Goal: Transaction & Acquisition: Purchase product/service

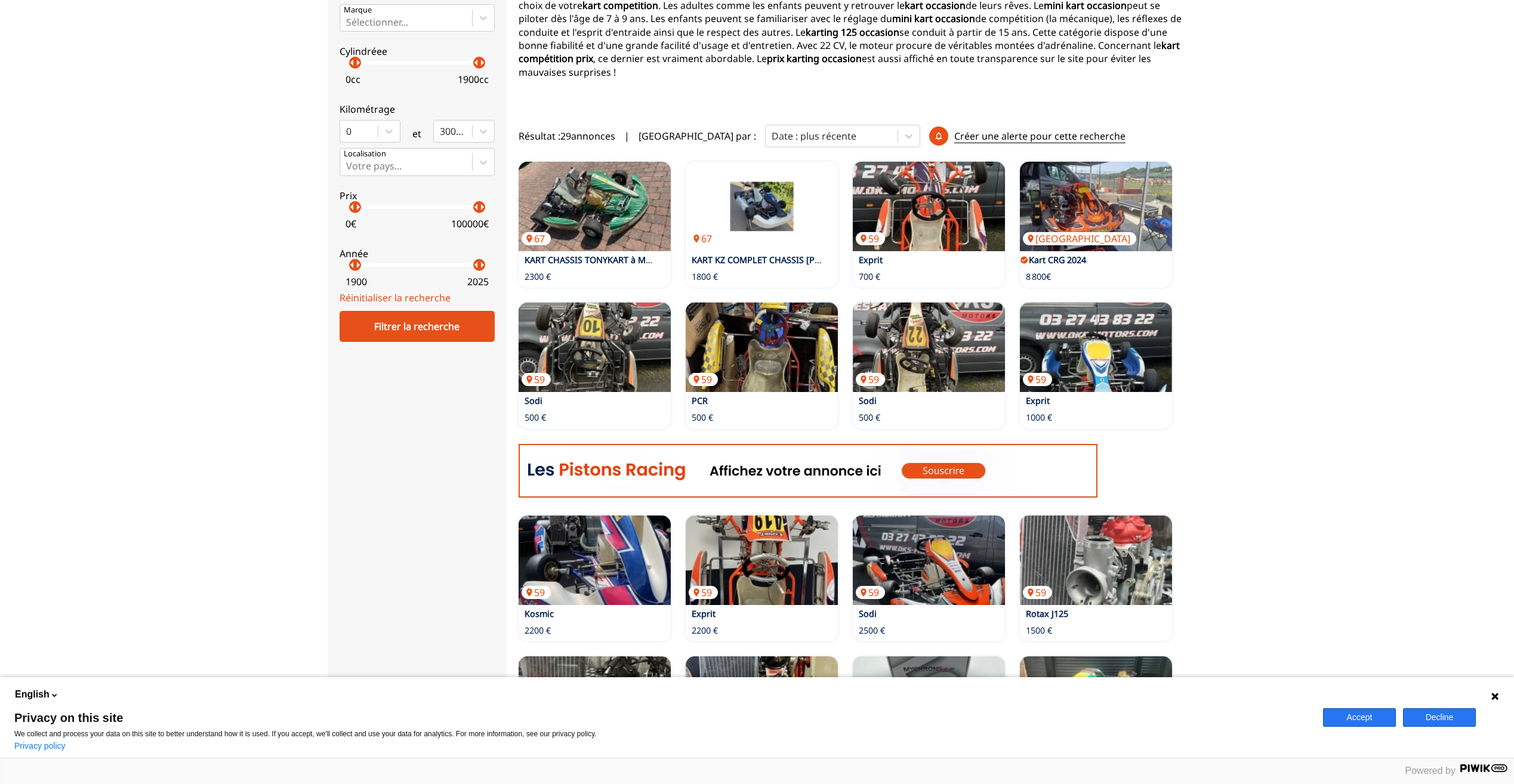
scroll to position [238, 0]
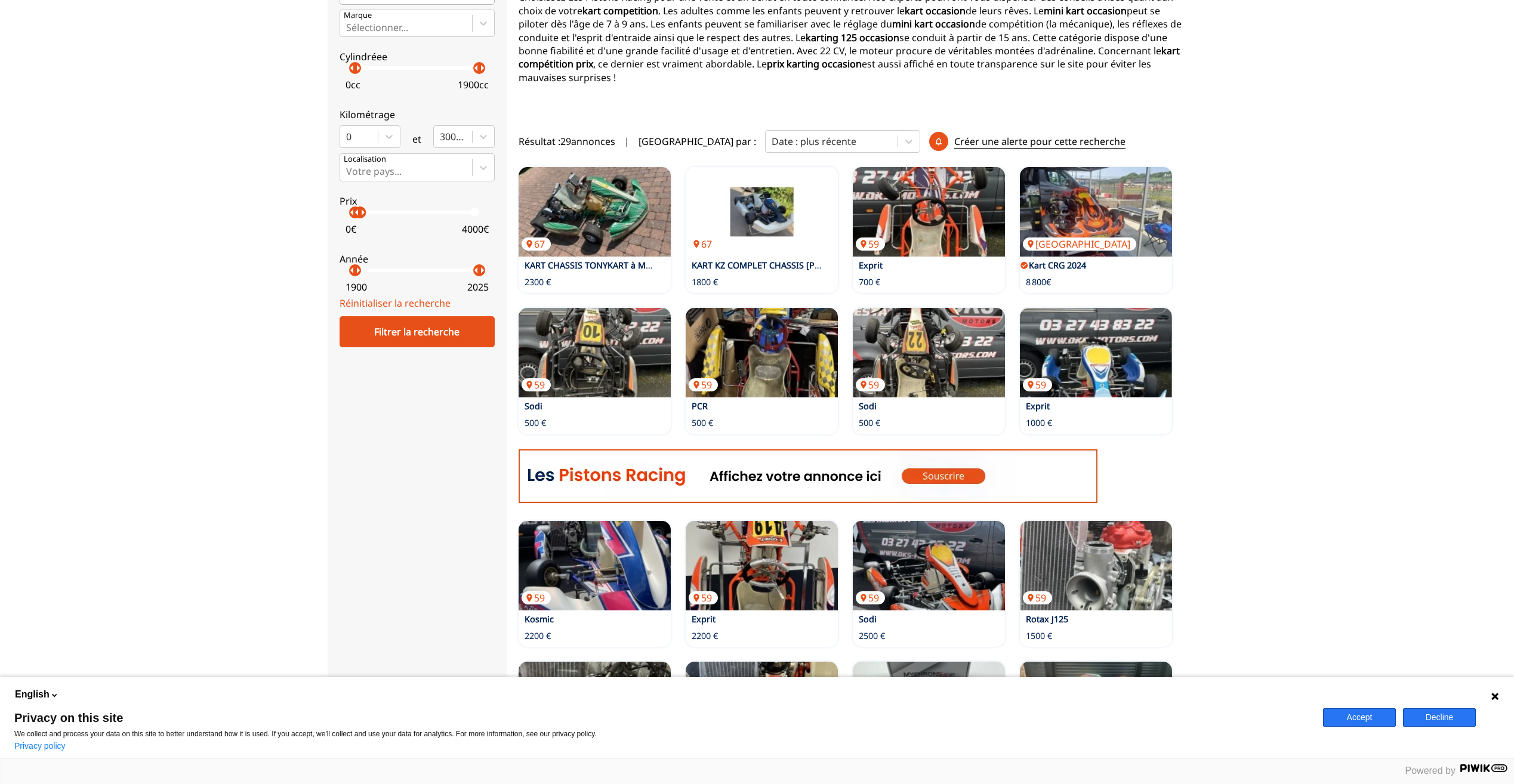
drag, startPoint x: 484, startPoint y: 214, endPoint x: 359, endPoint y: 223, distance: 125.3
click at [359, 223] on label "Prix arrow_left arrow_right arrow_left arrow_right 0 € 4000 €" at bounding box center [417, 213] width 155 height 53
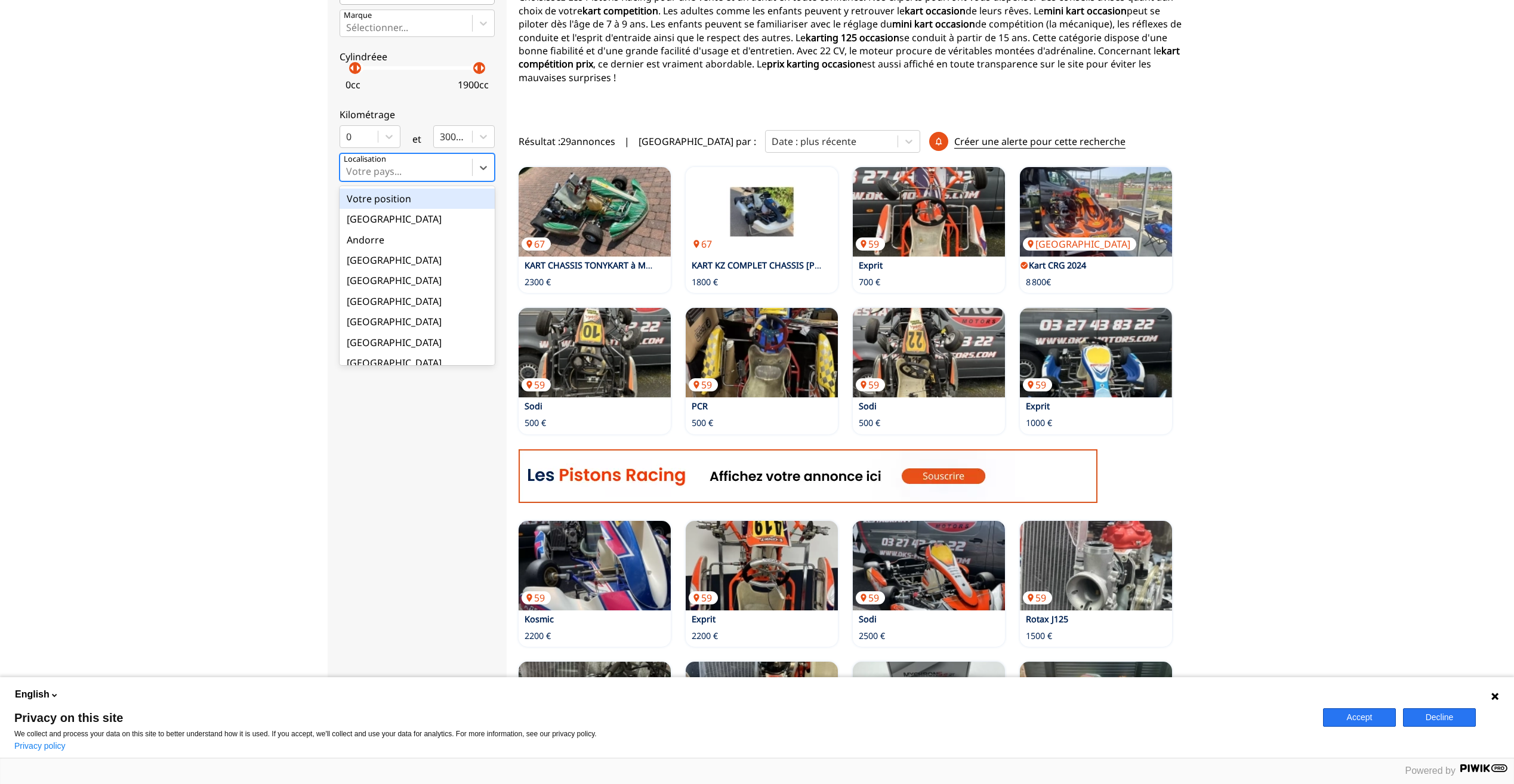
click at [407, 167] on div at bounding box center [406, 172] width 120 height 13
click at [349, 167] on input "option Votre position focused, 1 of 18. 18 results available. Use Up and Down t…" at bounding box center [347, 171] width 3 height 11
click at [357, 282] on div "[GEOGRAPHIC_DATA]" at bounding box center [417, 287] width 155 height 20
click at [349, 177] on input "option France focused, 9 of 18. 18 results available. Use Up and Down to choose…" at bounding box center [347, 171] width 3 height 11
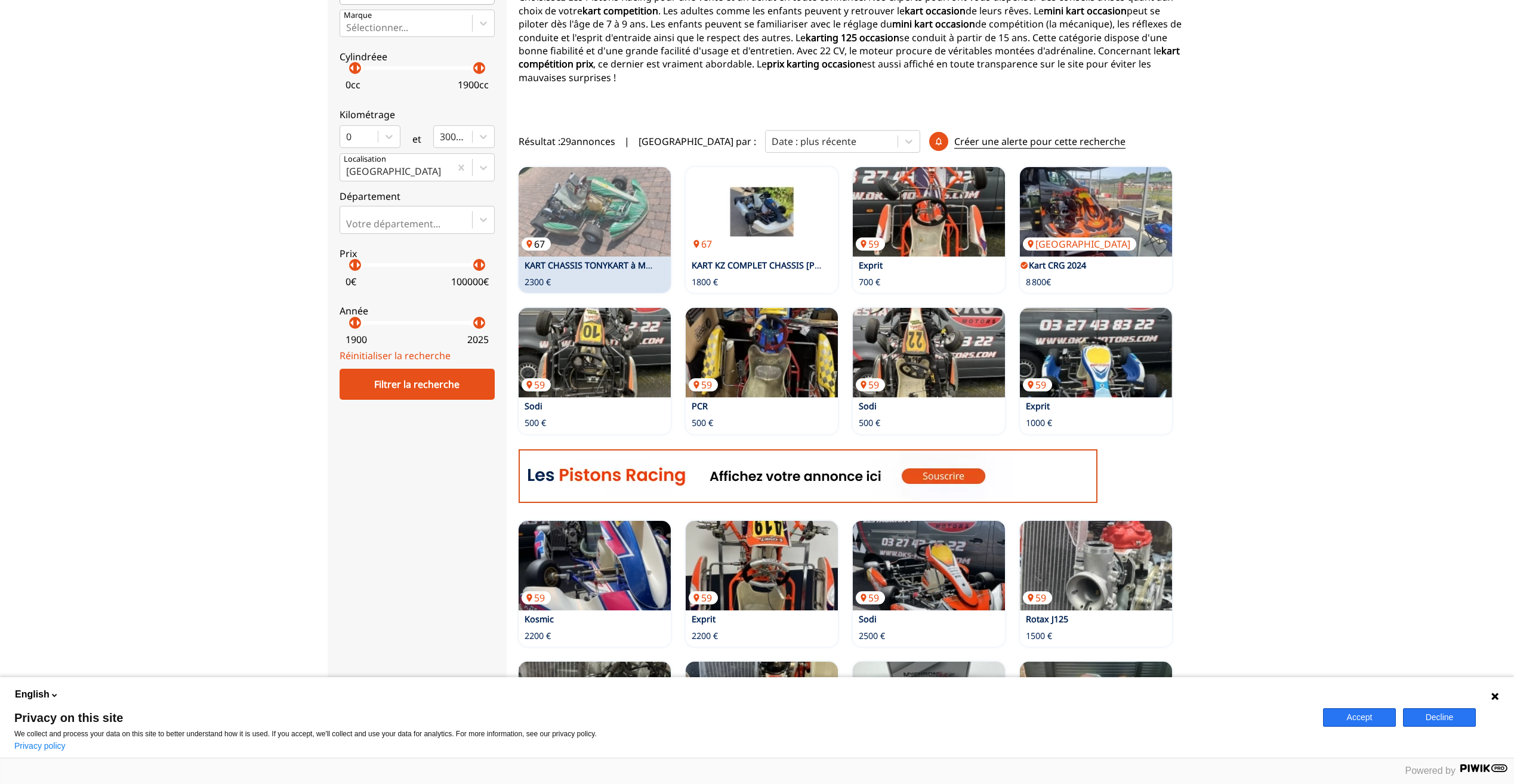
drag, startPoint x: 362, startPoint y: 265, endPoint x: 521, endPoint y: 253, distance: 159.5
click at [521, 253] on div "close Autres catégories Catégorie fédérales Catégorie non fédérales Catégories …" at bounding box center [757, 471] width 860 height 1228
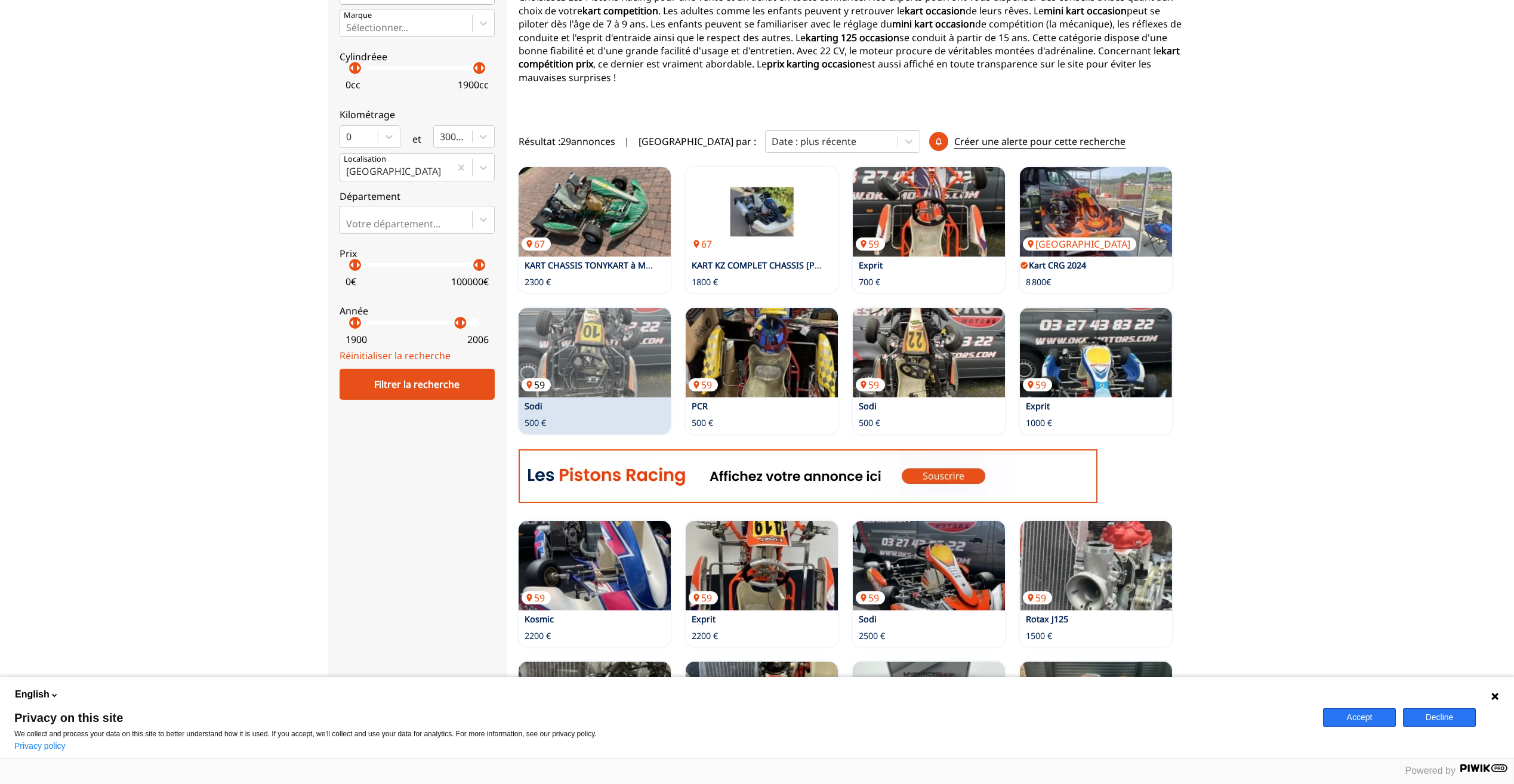
drag, startPoint x: 480, startPoint y: 327, endPoint x: 560, endPoint y: 352, distance: 83.8
click at [560, 352] on div "close Autres catégories Catégorie fédérales Catégorie non fédérales Catégories …" at bounding box center [757, 471] width 860 height 1228
drag, startPoint x: 377, startPoint y: 321, endPoint x: 521, endPoint y: 323, distance: 144.0
click at [521, 323] on div "close Autres catégories Catégorie fédérales Catégorie non fédérales Catégories …" at bounding box center [757, 471] width 860 height 1228
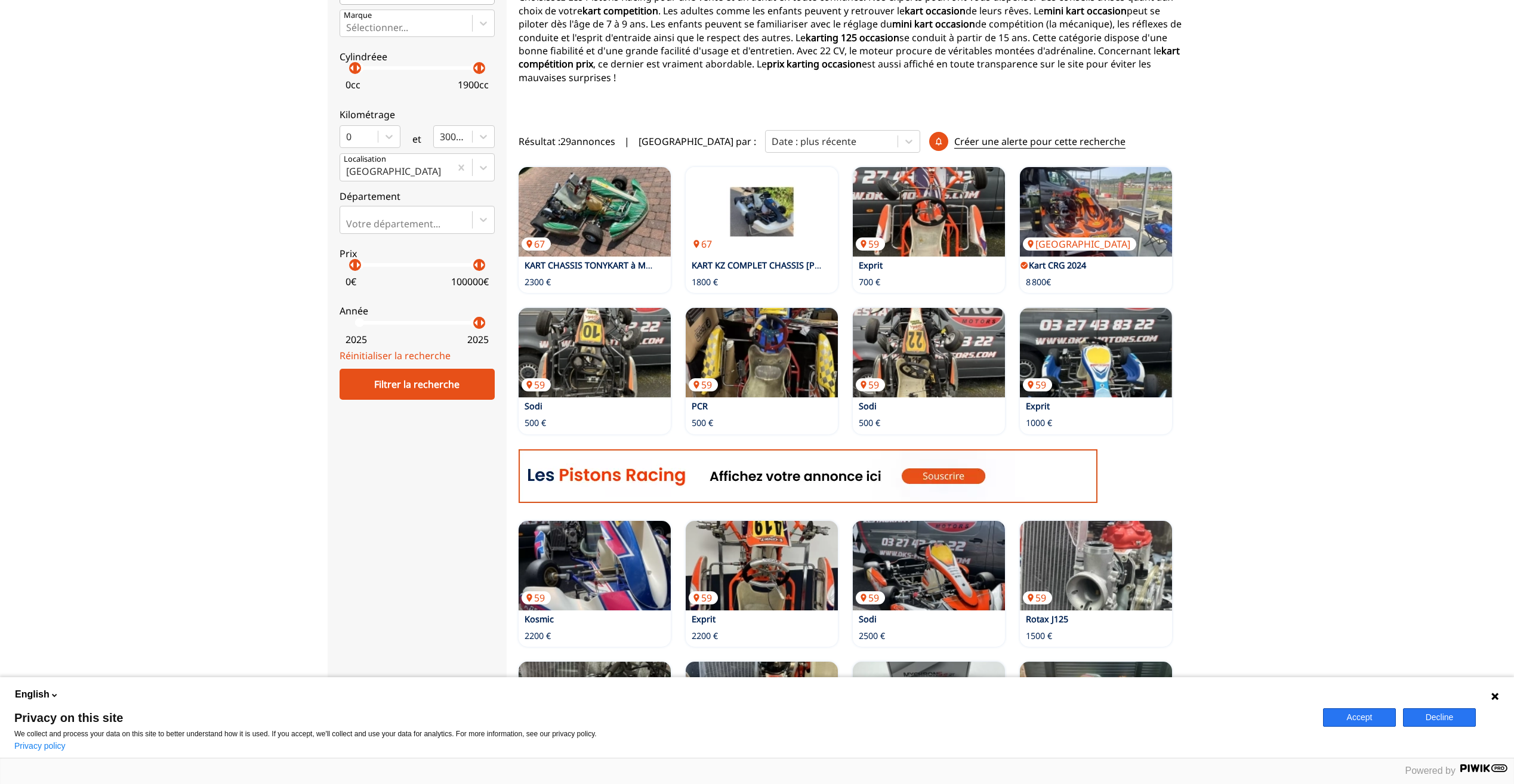
click at [444, 367] on form "close Autres catégories Catégorie fédérales Catégorie non fédérales Catégories …" at bounding box center [417, 133] width 155 height 534
click at [438, 395] on div "Filtrer la recherche" at bounding box center [417, 384] width 155 height 31
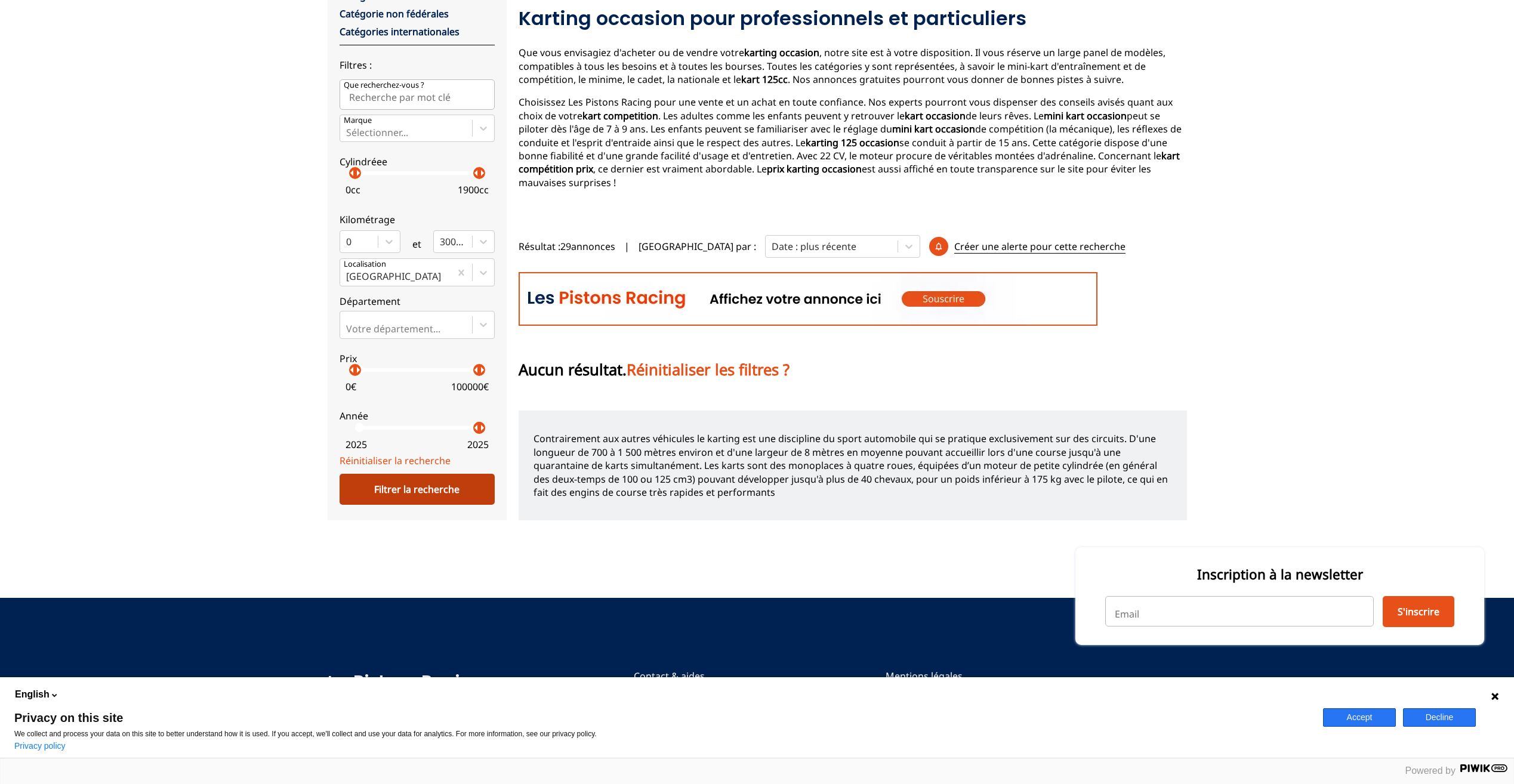
click at [448, 477] on div "Filtrer la recherche" at bounding box center [417, 489] width 155 height 31
click at [757, 373] on span "Réinitialiser les filtres ?" at bounding box center [708, 369] width 163 height 21
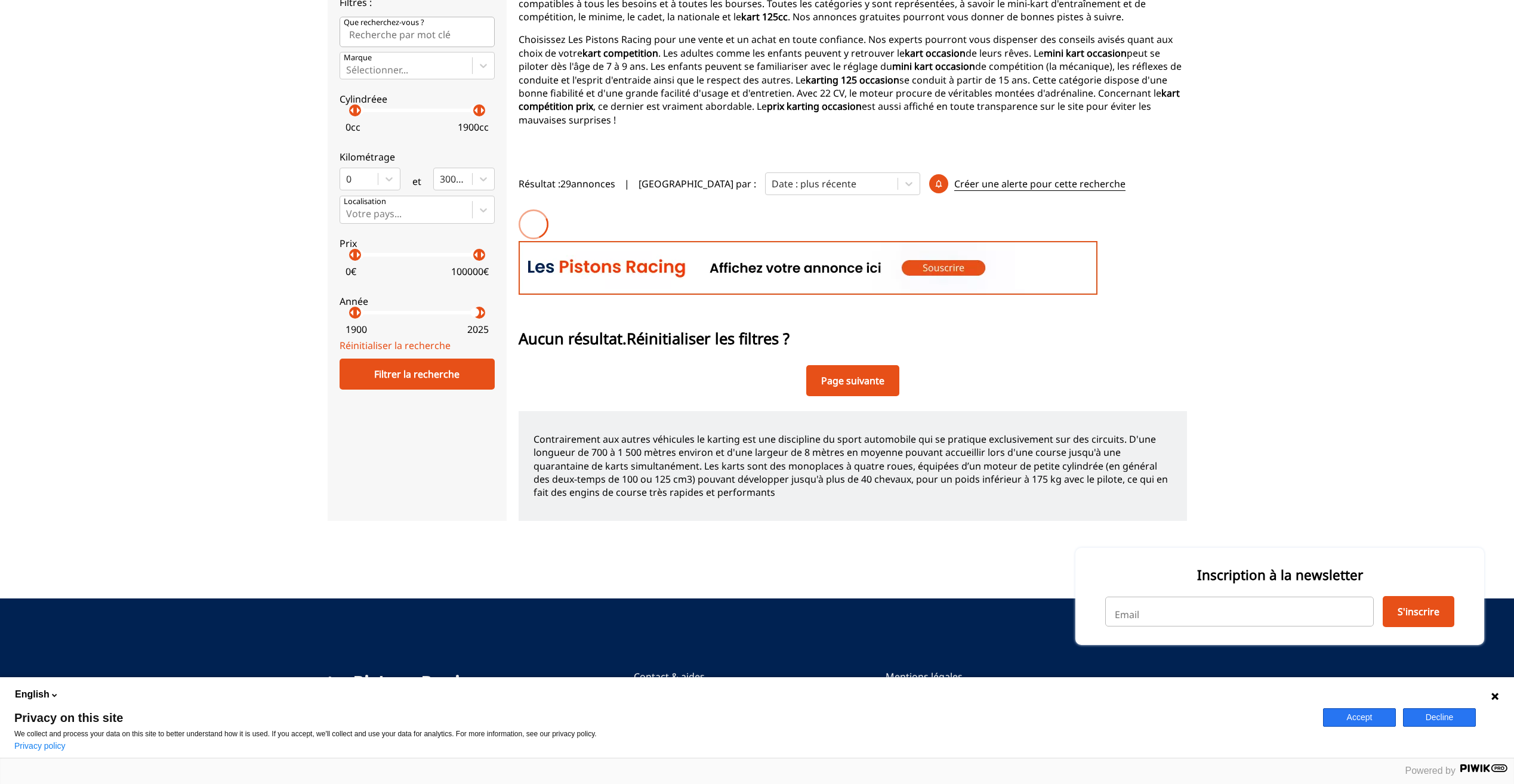
scroll to position [238, 0]
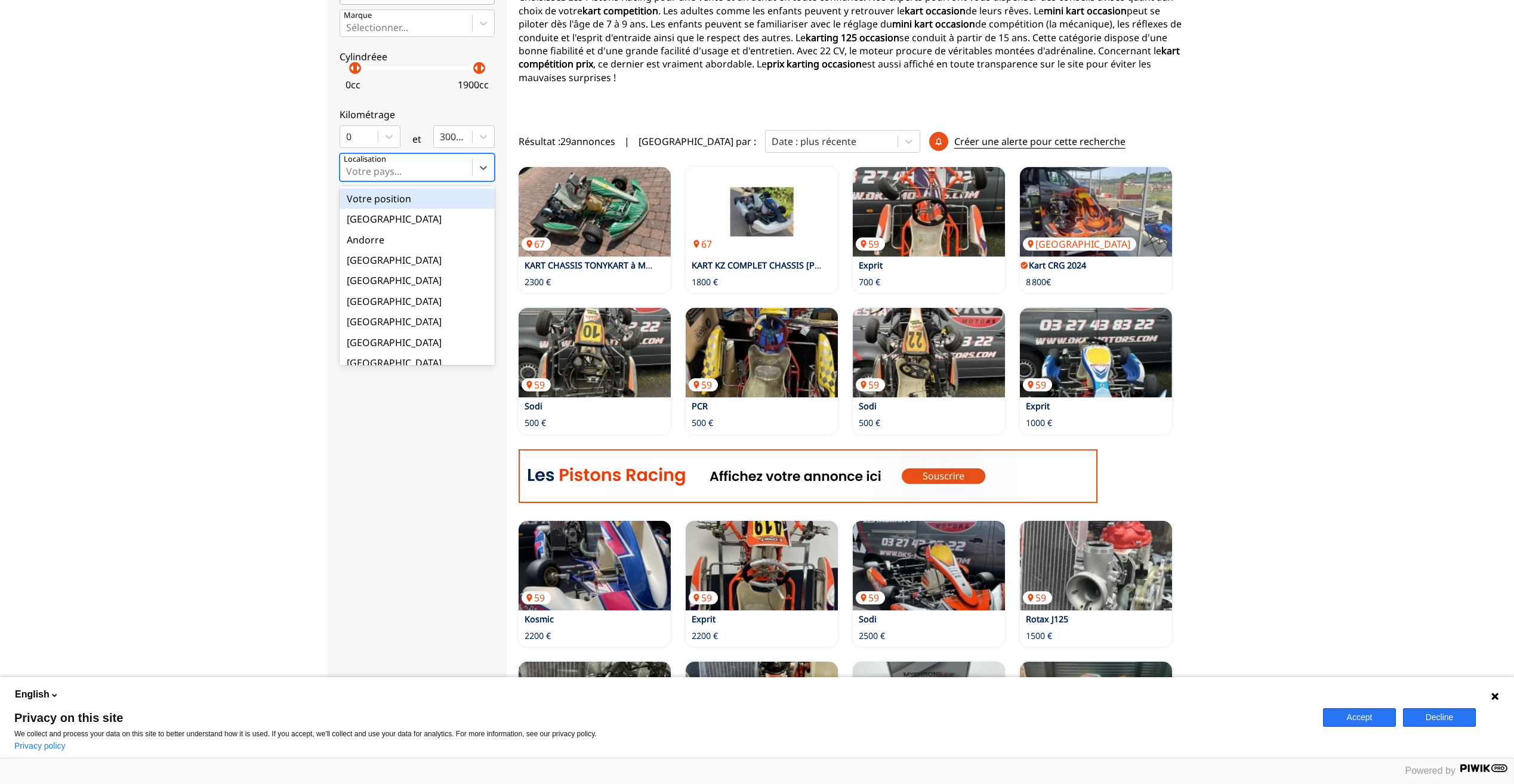
click at [436, 160] on div "Votre pays..." at bounding box center [407, 167] width 132 height 26
click at [349, 166] on input "option Votre position focused, 1 of 18. 18 results available. Use Up and Down t…" at bounding box center [347, 171] width 3 height 11
click at [364, 355] on div "[GEOGRAPHIC_DATA]" at bounding box center [417, 362] width 155 height 20
click at [349, 177] on input "option France focused, 9 of 18. 18 results available. Use Up and Down to choose…" at bounding box center [347, 171] width 3 height 11
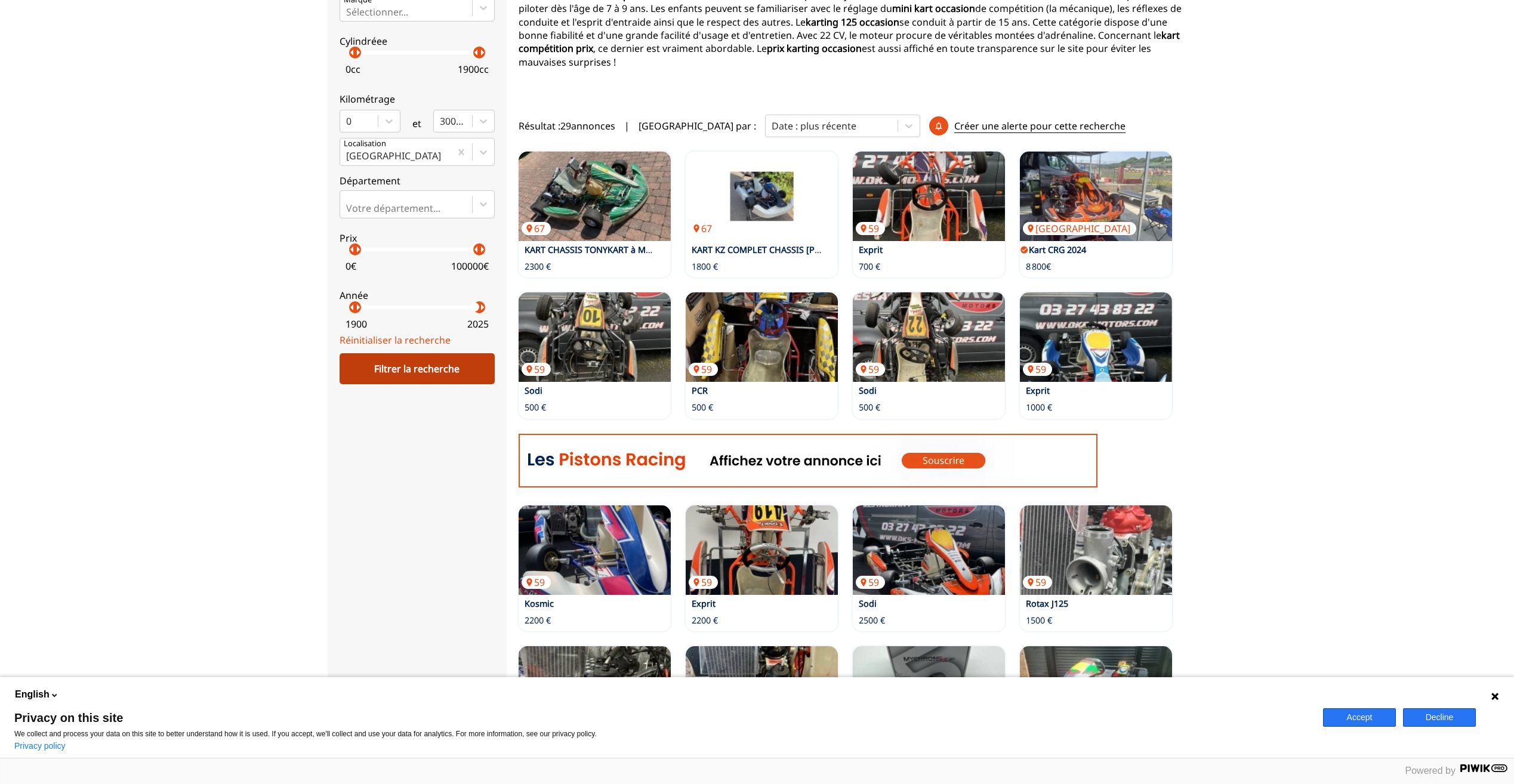
click at [367, 372] on div "Filtrer la recherche" at bounding box center [417, 368] width 155 height 31
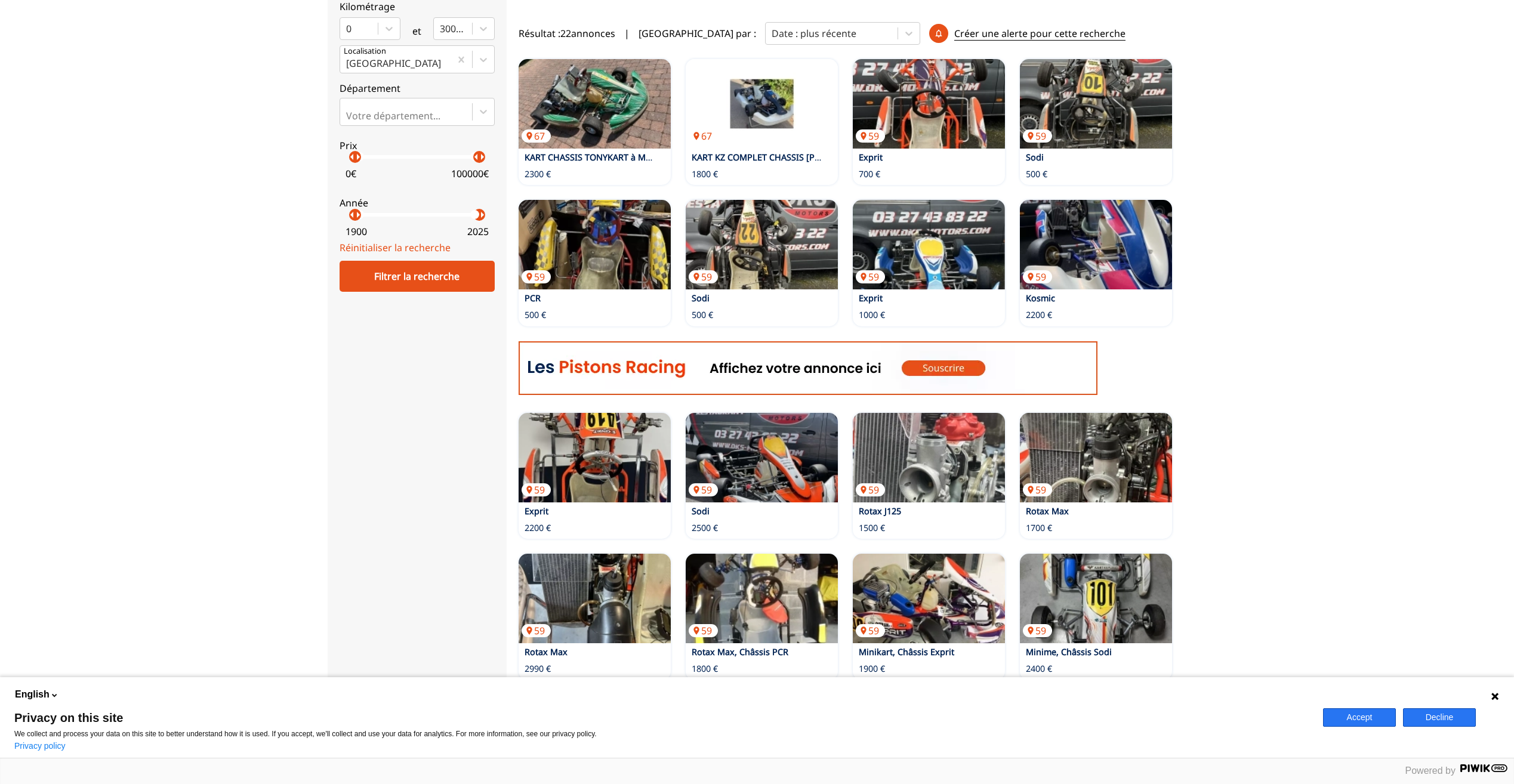
scroll to position [299, 0]
